Goal: Information Seeking & Learning: Find specific fact

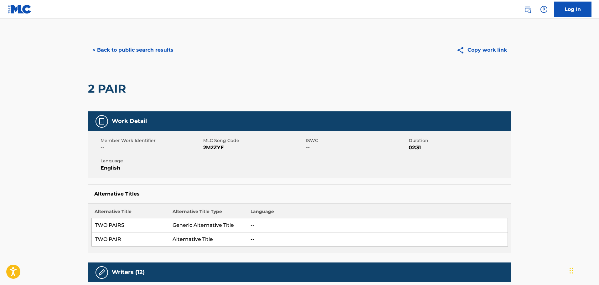
click at [126, 55] on button "< Back to public search results" at bounding box center [133, 50] width 90 height 16
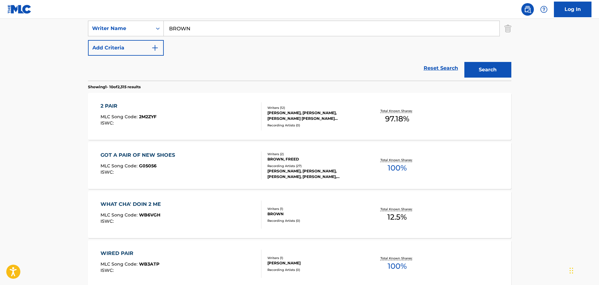
scroll to position [98, 0]
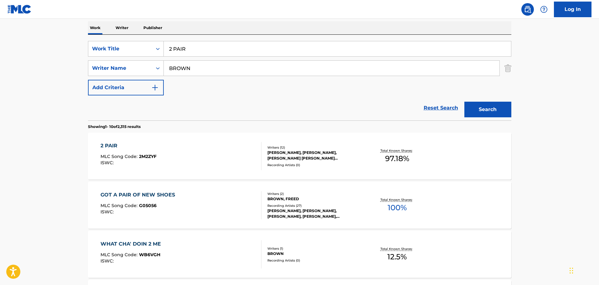
drag, startPoint x: 227, startPoint y: 51, endPoint x: 167, endPoint y: 49, distance: 60.2
click at [167, 49] on input "2 PAIR" at bounding box center [337, 48] width 347 height 15
type input "DEATH OF [PERSON_NAME]"
click at [202, 88] on div "SearchWithCriteriafdce9ad8-eb79-449d-8785-a9e2ddeb6116 Work Title DEATH OF KICH…" at bounding box center [299, 68] width 423 height 54
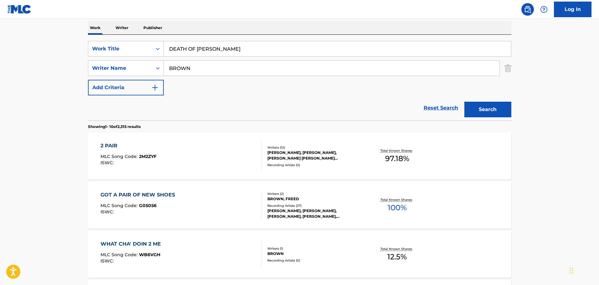
click at [510, 67] on img "Search Form" at bounding box center [508, 68] width 7 height 16
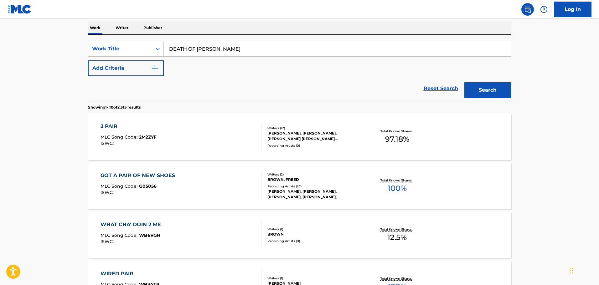
click at [497, 85] on button "Search" at bounding box center [487, 90] width 47 height 16
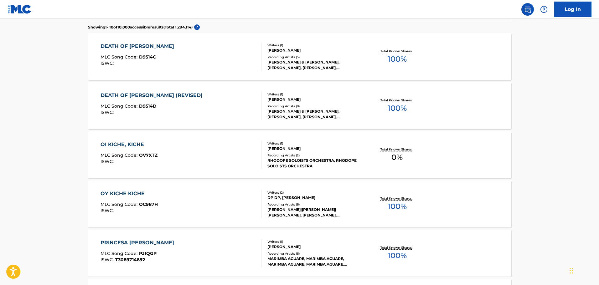
scroll to position [188, 0]
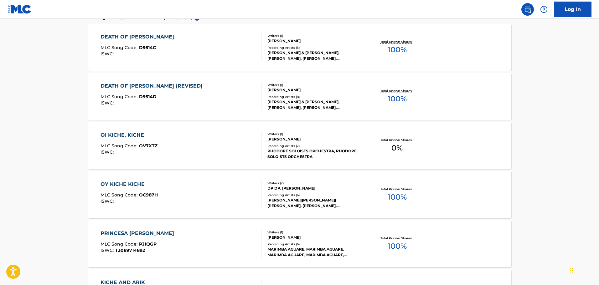
click at [206, 60] on div "DEATH OF KICHE MLC Song Code : D9514C ISWC :" at bounding box center [181, 47] width 161 height 28
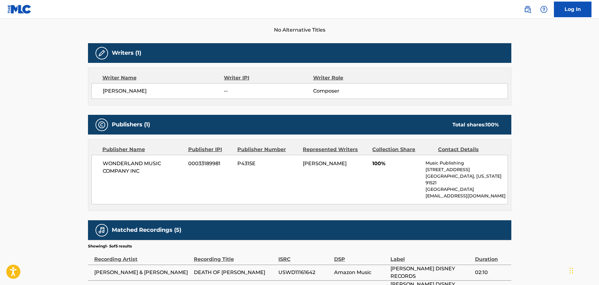
scroll to position [268, 0]
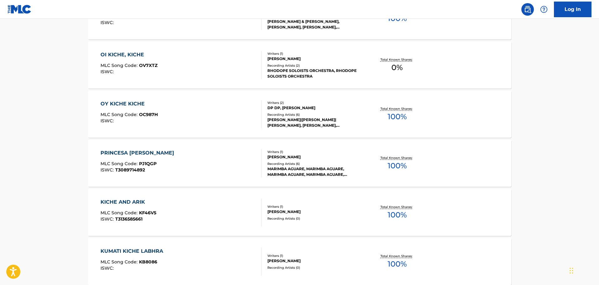
scroll to position [204, 0]
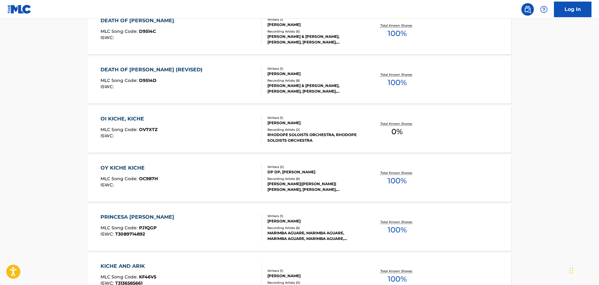
click at [164, 76] on div "DEATH OF [PERSON_NAME] (REVISED) MLC Song Code : D9514D ISWC :" at bounding box center [153, 80] width 105 height 28
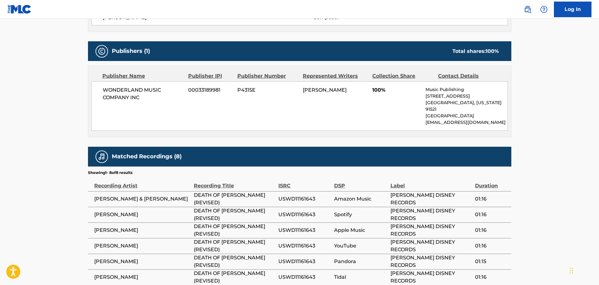
scroll to position [251, 0]
